Goal: Task Accomplishment & Management: Complete application form

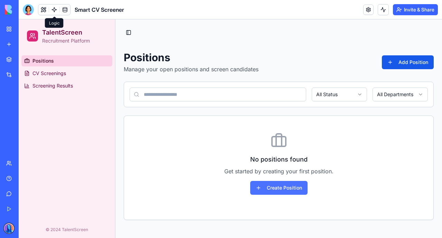
click at [291, 185] on button "Create Position" at bounding box center [278, 188] width 57 height 14
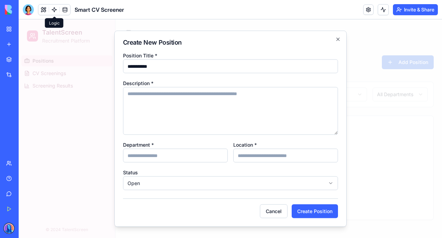
type input "**********"
click at [166, 109] on textarea "Description *" at bounding box center [230, 111] width 215 height 48
type textarea "**********"
click at [176, 156] on input "Department *" at bounding box center [175, 155] width 105 height 14
type input "**********"
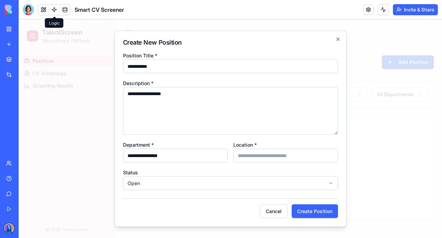
click at [245, 158] on input "Location *" at bounding box center [285, 155] width 105 height 14
type input "*"
type input "********"
click at [314, 211] on button "Create Position" at bounding box center [314, 211] width 46 height 14
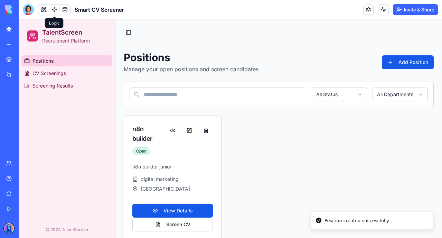
scroll to position [10, 0]
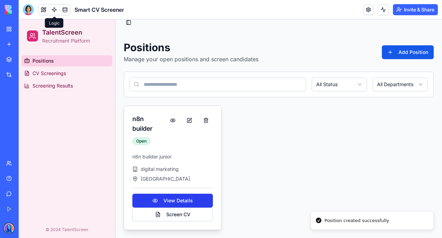
click at [190, 197] on button "View Details" at bounding box center [172, 200] width 80 height 14
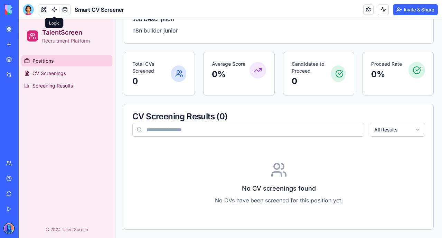
scroll to position [0, 0]
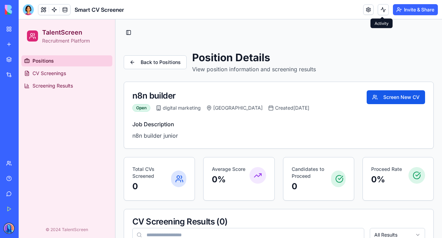
click at [382, 10] on button at bounding box center [382, 9] width 11 height 11
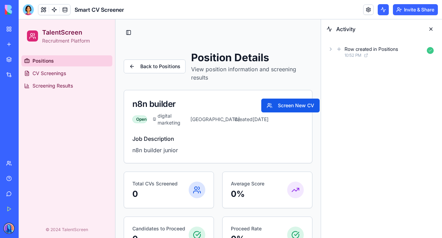
click at [382, 10] on button at bounding box center [382, 9] width 11 height 11
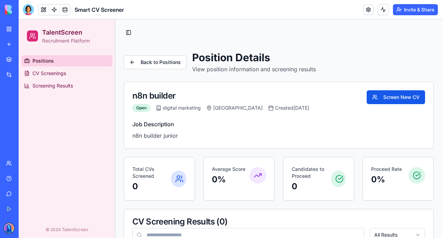
click at [176, 109] on div "digital marketing" at bounding box center [178, 107] width 45 height 7
click at [212, 108] on div "[GEOGRAPHIC_DATA]" at bounding box center [234, 107] width 56 height 7
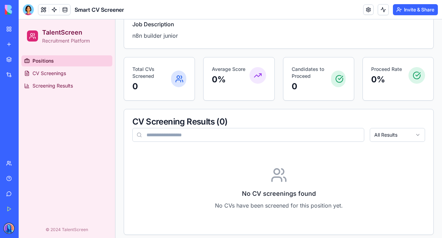
scroll to position [105, 0]
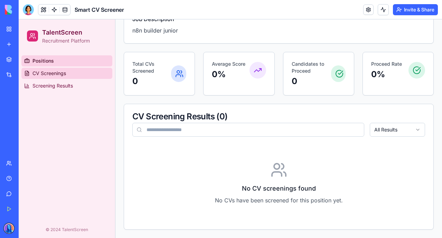
click at [70, 73] on link "CV Screenings" at bounding box center [66, 73] width 91 height 11
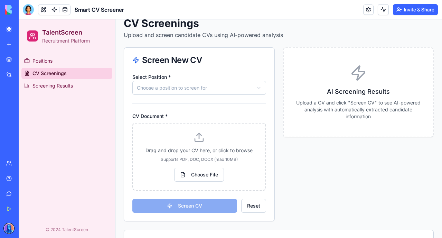
scroll to position [38, 0]
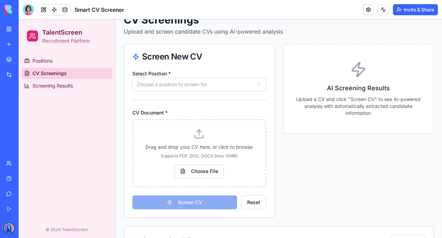
click at [197, 93] on div "Select Position * Choose a position to screen for CV Document * Drag and drop y…" at bounding box center [199, 143] width 150 height 148
click at [179, 86] on html "TalentScreen Recruitment Platform Positions CV Screenings Screening Results © 2…" at bounding box center [230, 159] width 423 height 354
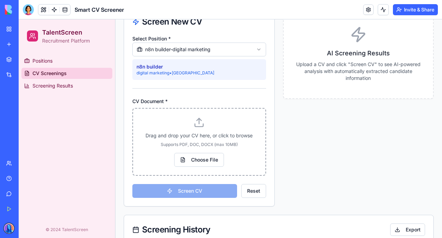
scroll to position [79, 0]
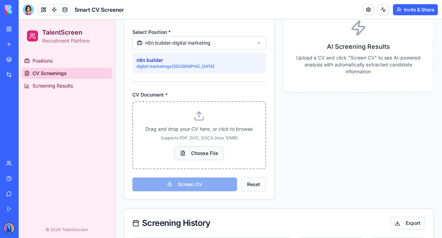
click at [207, 155] on span "Choose File" at bounding box center [199, 153] width 50 height 14
click at [19, 19] on input "Choose File" at bounding box center [19, 19] width 0 height 0
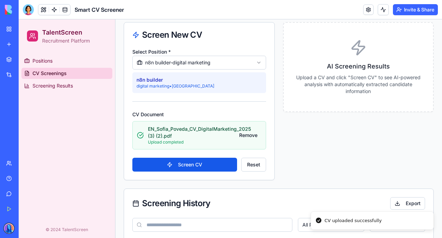
scroll to position [41, 0]
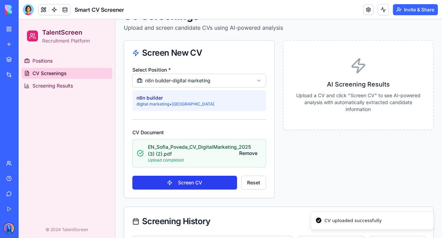
click at [188, 183] on button "Screen CV" at bounding box center [184, 182] width 105 height 14
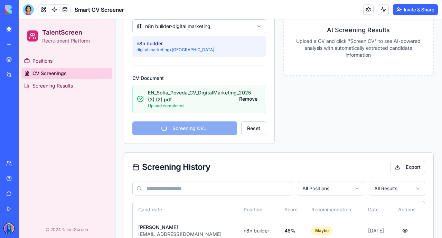
scroll to position [118, 0]
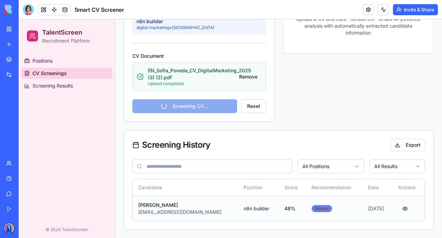
click at [311, 208] on div "Maybe" at bounding box center [321, 208] width 21 height 8
click at [323, 208] on td "Maybe" at bounding box center [334, 207] width 57 height 25
click at [404, 208] on button "button" at bounding box center [405, 208] width 14 height 12
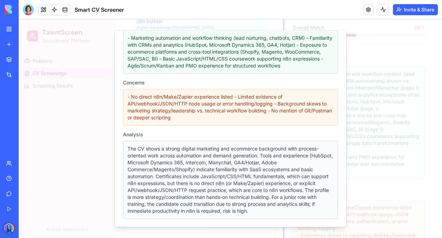
scroll to position [80, 0]
click at [359, 35] on div at bounding box center [230, 128] width 423 height 218
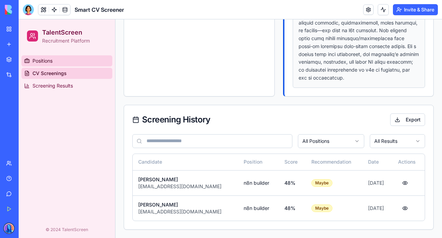
click at [39, 59] on span "Positions" at bounding box center [42, 60] width 20 height 7
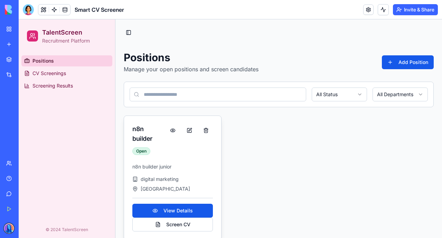
scroll to position [10, 0]
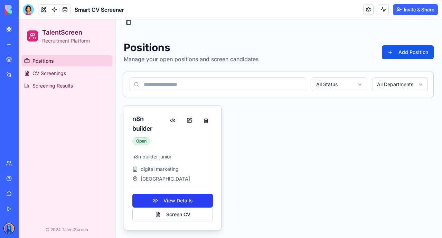
click at [184, 199] on button "View Details" at bounding box center [172, 200] width 80 height 14
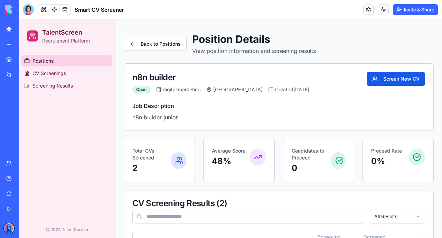
scroll to position [17, 0]
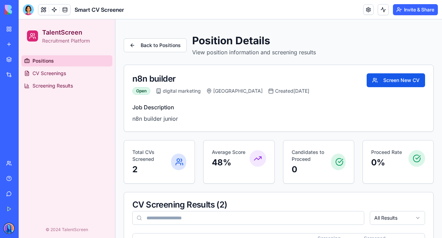
click at [152, 108] on h4 "Job Description" at bounding box center [278, 107] width 292 height 8
drag, startPoint x: 149, startPoint y: 80, endPoint x: 145, endPoint y: 80, distance: 3.8
click at [148, 80] on div "n8n builder" at bounding box center [220, 78] width 177 height 11
click at [136, 79] on div "n8n builder" at bounding box center [220, 78] width 177 height 11
click at [141, 89] on div "Open" at bounding box center [141, 91] width 18 height 8
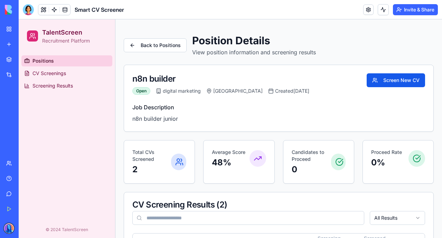
click at [225, 94] on div "Open digital marketing [GEOGRAPHIC_DATA] Created [DATE]" at bounding box center [220, 91] width 177 height 8
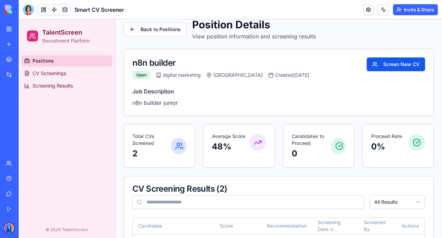
scroll to position [0, 0]
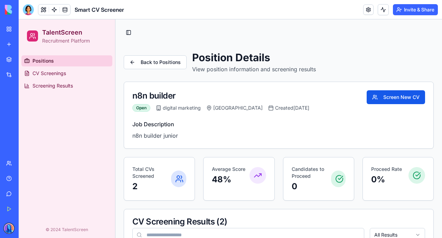
click at [158, 89] on div "n8n builder Open digital marketing [GEOGRAPHIC_DATA] Created [DATE] Screen New …" at bounding box center [278, 101] width 309 height 38
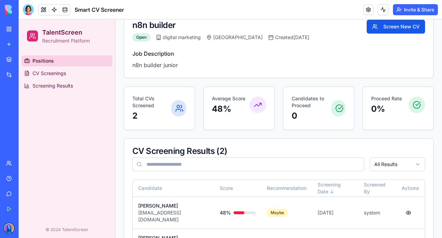
scroll to position [66, 0]
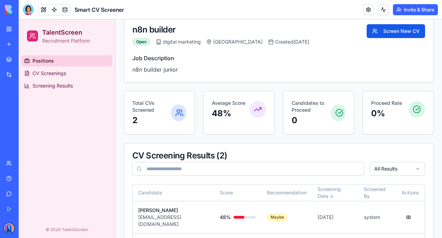
click at [142, 61] on h4 "Job Description" at bounding box center [278, 58] width 292 height 8
click at [142, 44] on div "Open" at bounding box center [141, 42] width 18 height 8
click at [186, 58] on h4 "Job Description" at bounding box center [278, 58] width 292 height 8
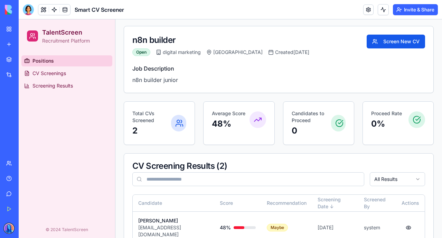
scroll to position [96, 0]
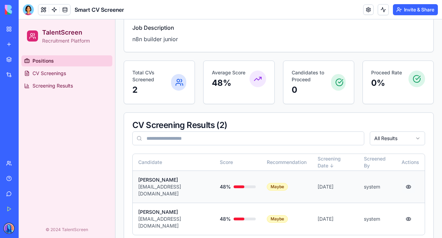
click at [408, 183] on button "button" at bounding box center [408, 186] width 14 height 12
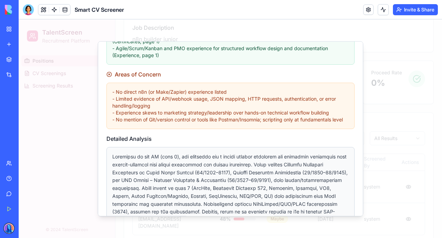
scroll to position [174, 0]
